Goal: Task Accomplishment & Management: Manage account settings

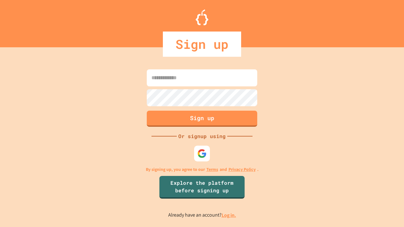
click at [229, 215] on link "Log in." at bounding box center [229, 215] width 15 height 7
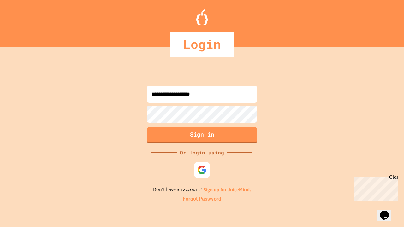
type input "**********"
